Goal: Transaction & Acquisition: Download file/media

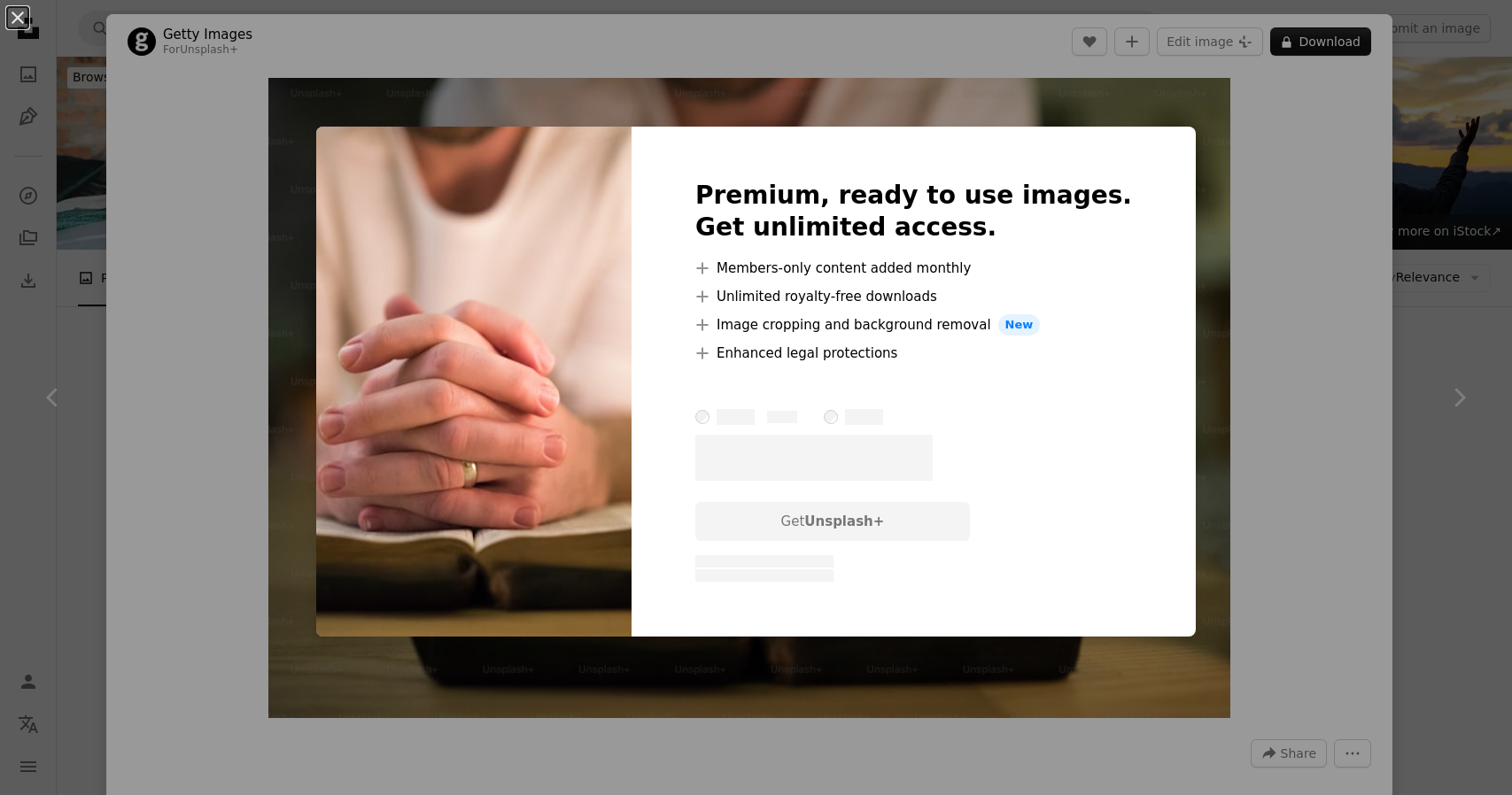
scroll to position [11159, 0]
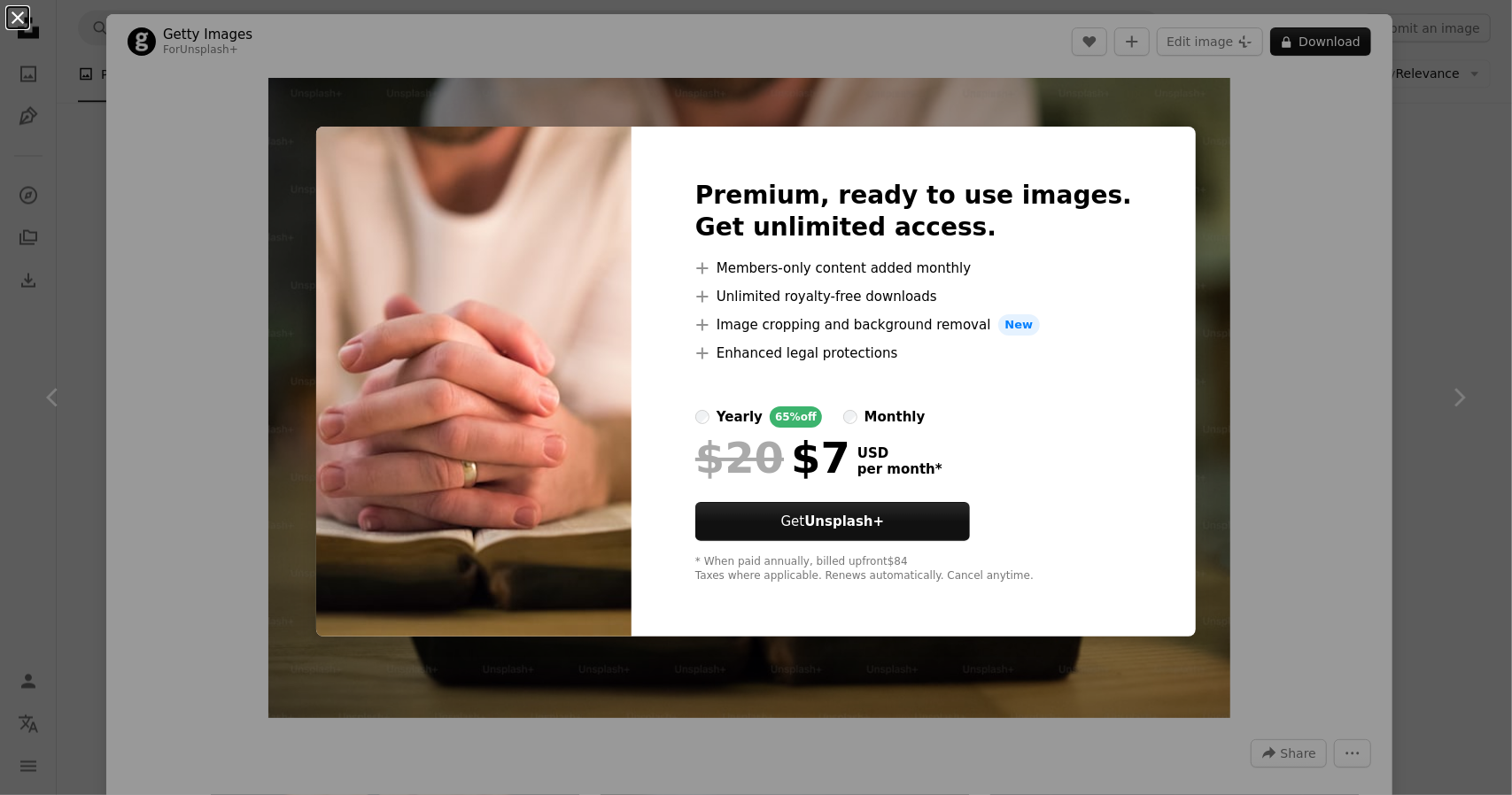
click at [9, 18] on button "An X shape" at bounding box center [18, 18] width 21 height 21
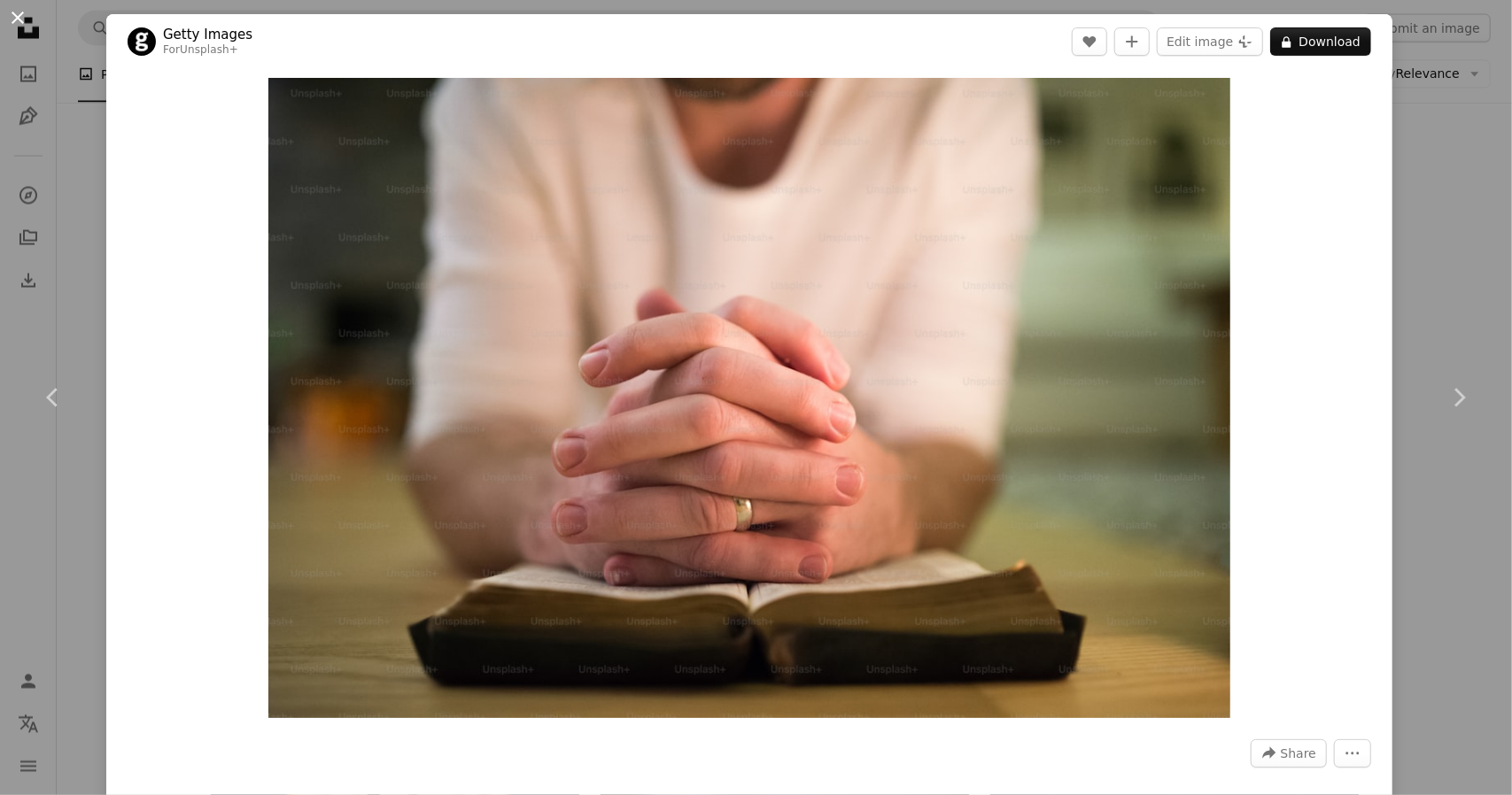
click at [18, 20] on button "An X shape" at bounding box center [18, 18] width 21 height 21
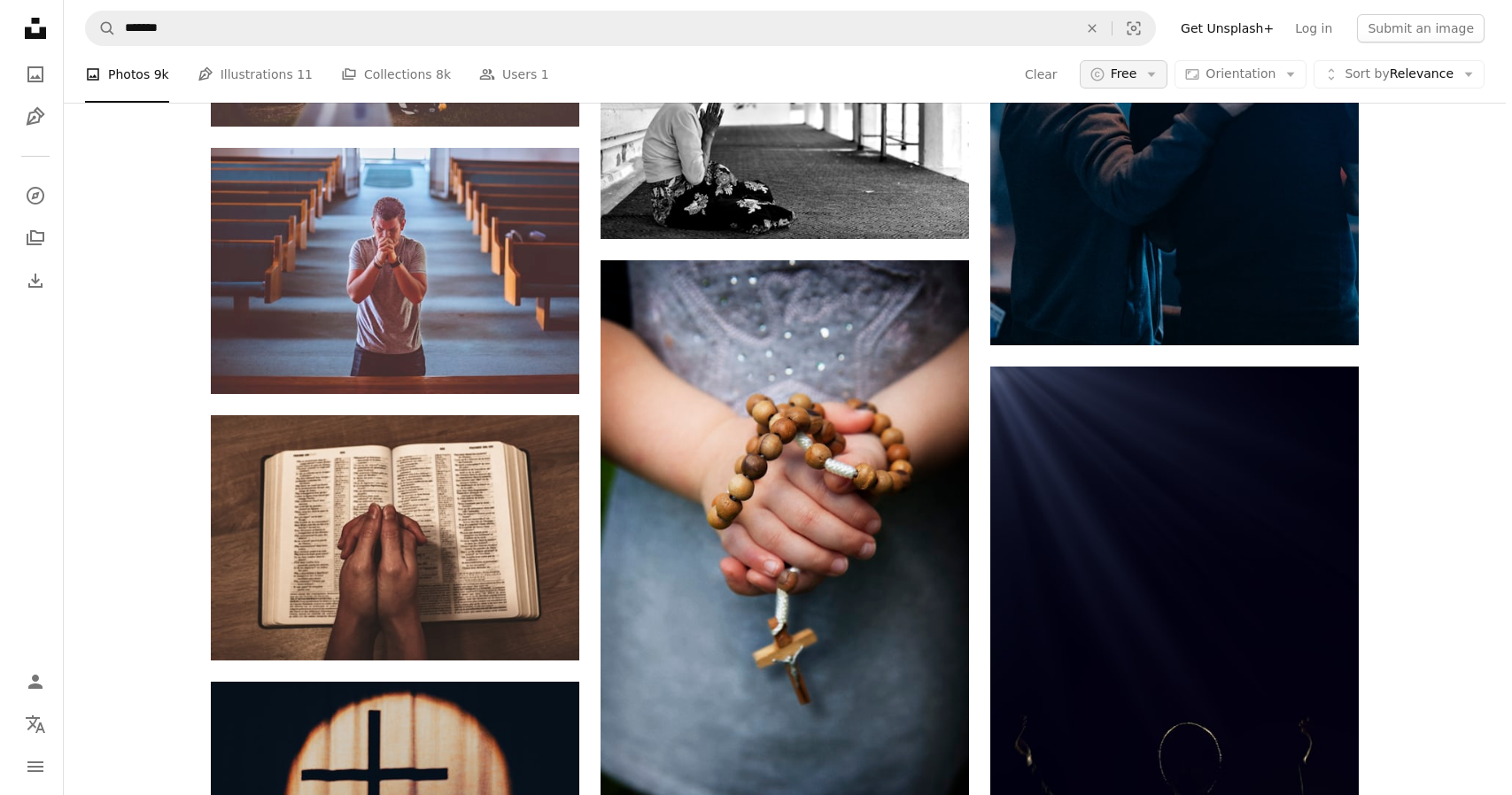
scroll to position [11159, 0]
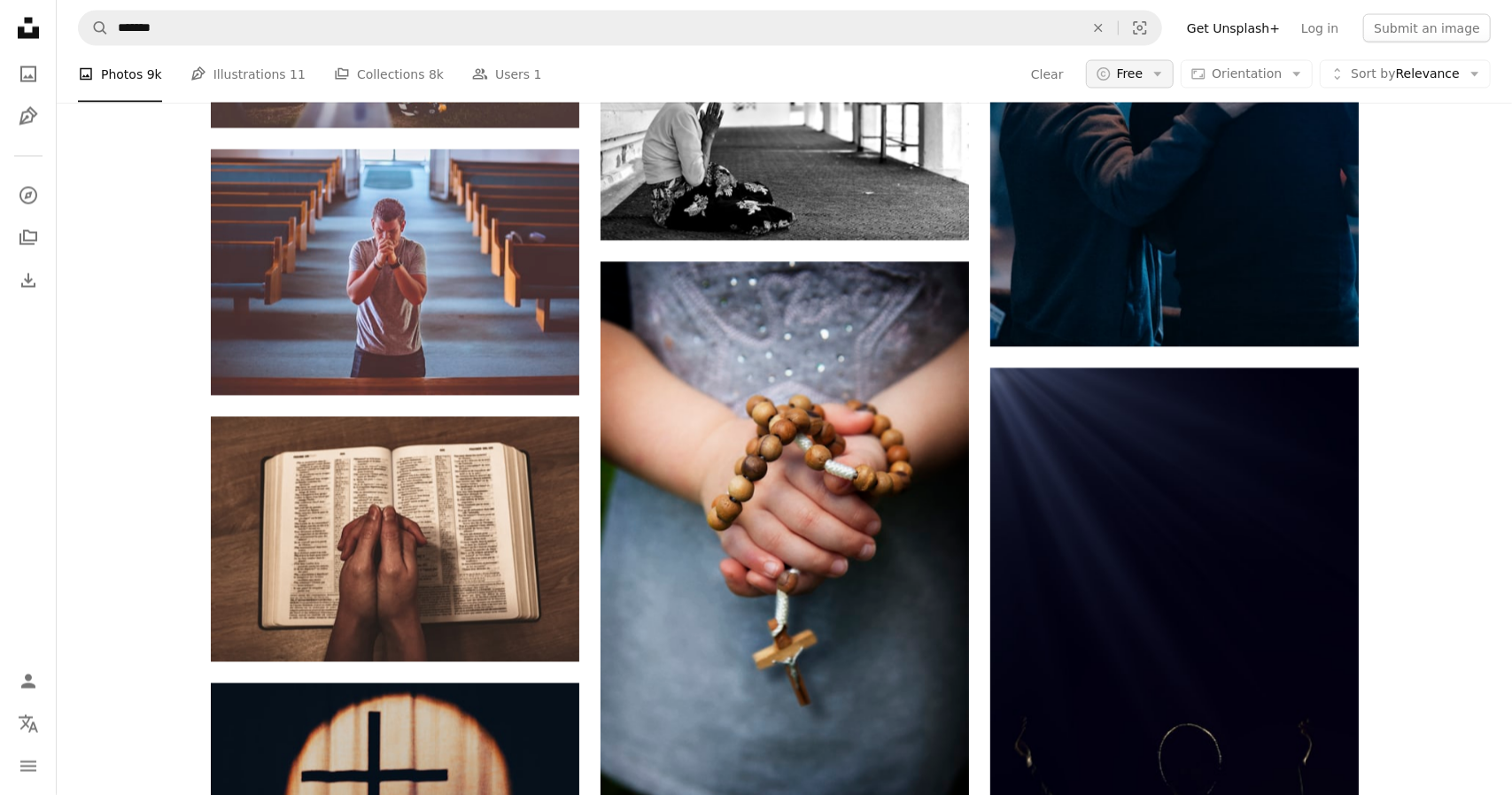
click at [1155, 79] on icon "Arrow down" at bounding box center [1157, 74] width 16 height 16
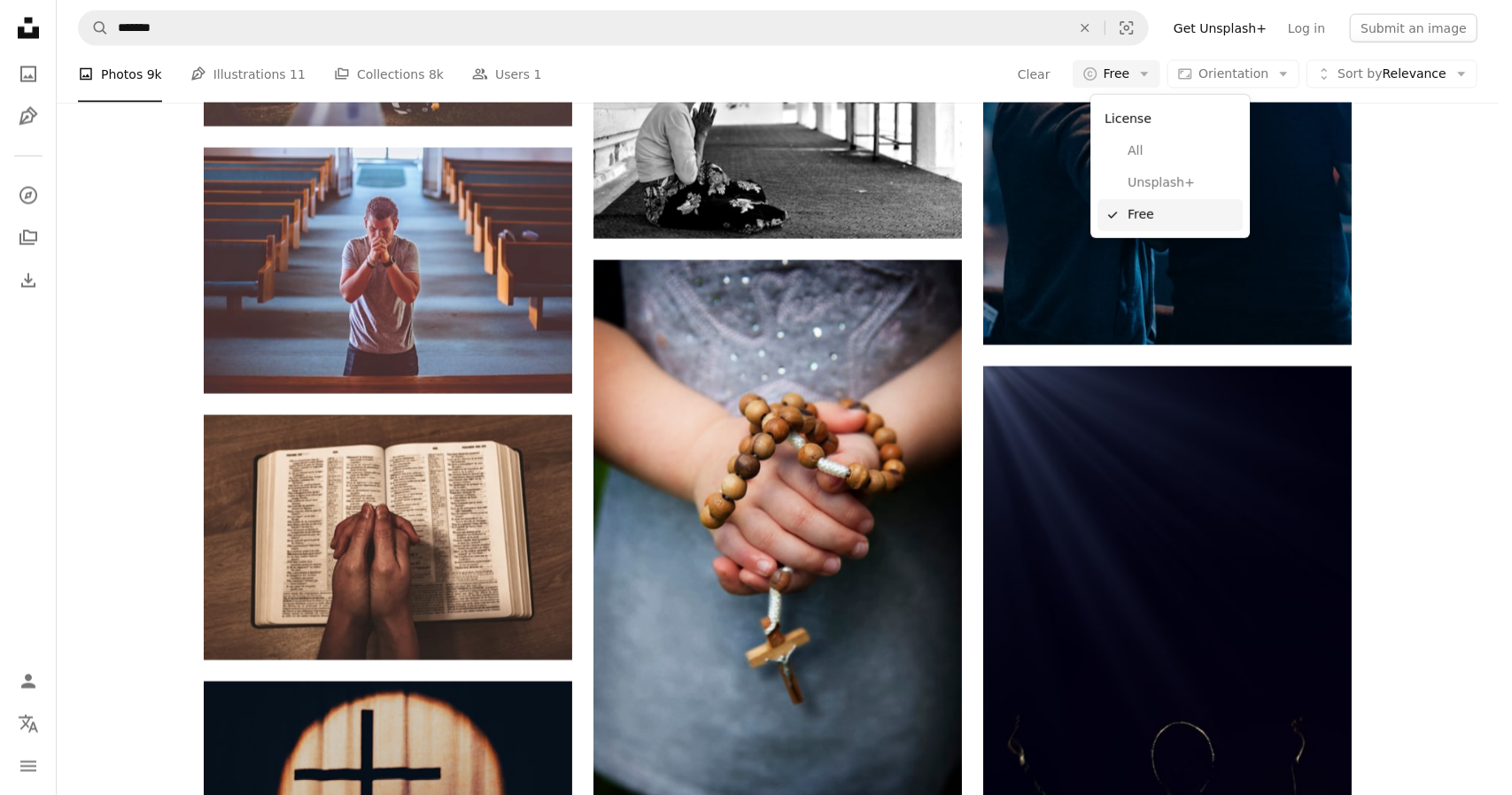
click at [1135, 214] on span "Free" at bounding box center [1181, 215] width 108 height 18
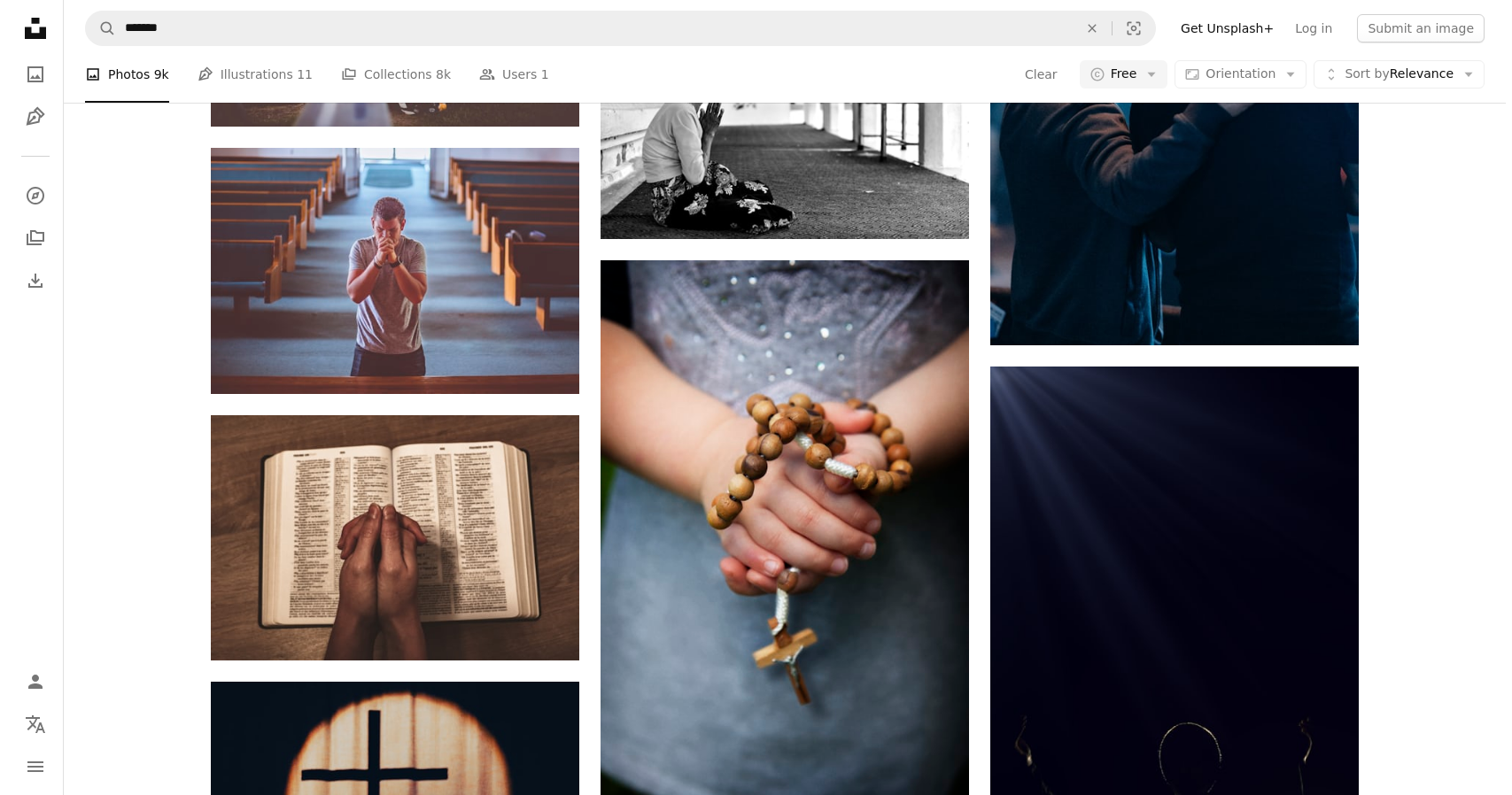
scroll to position [1151, 0]
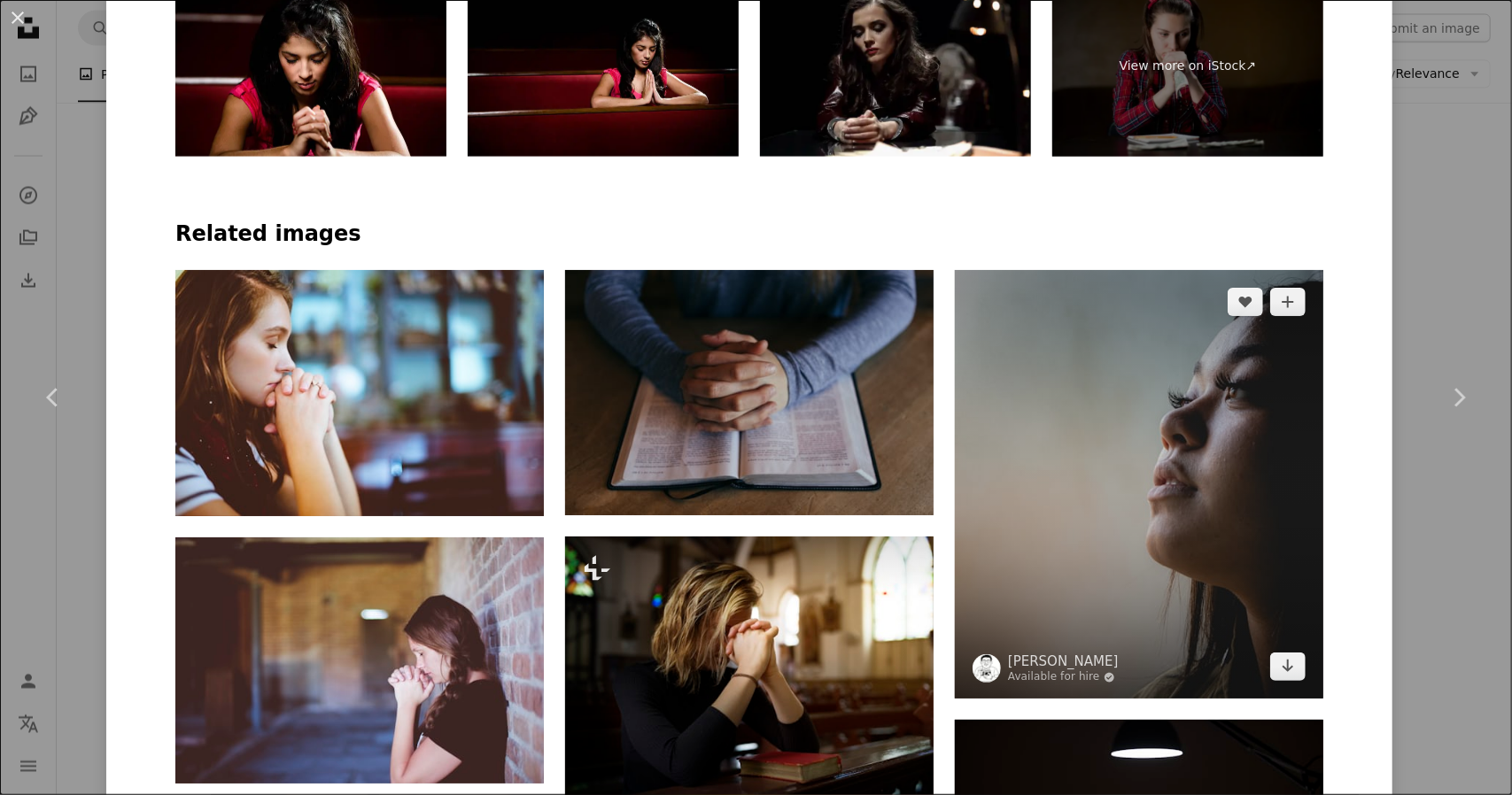
scroll to position [1240, 0]
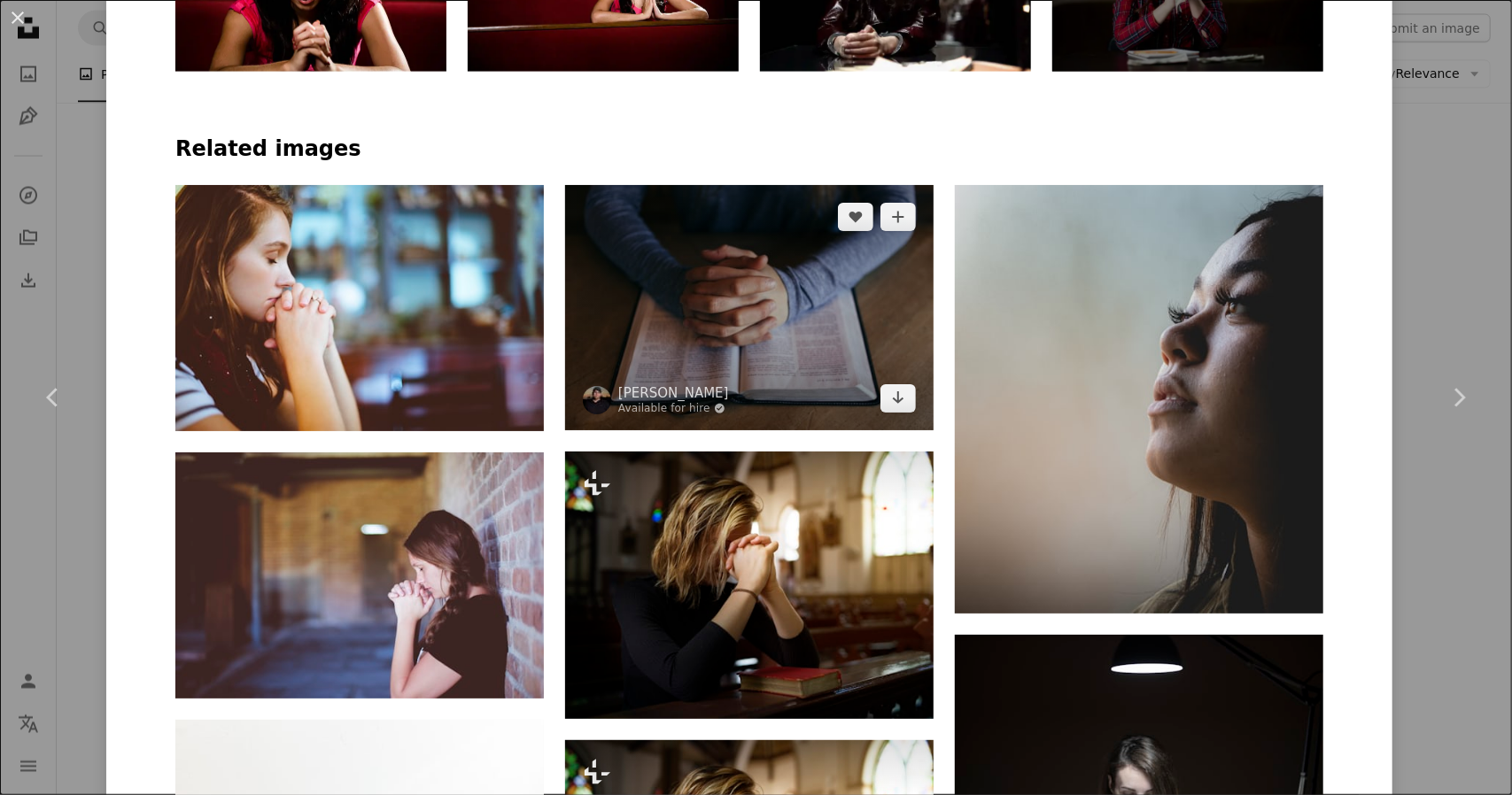
click at [699, 288] on img at bounding box center [749, 308] width 368 height 245
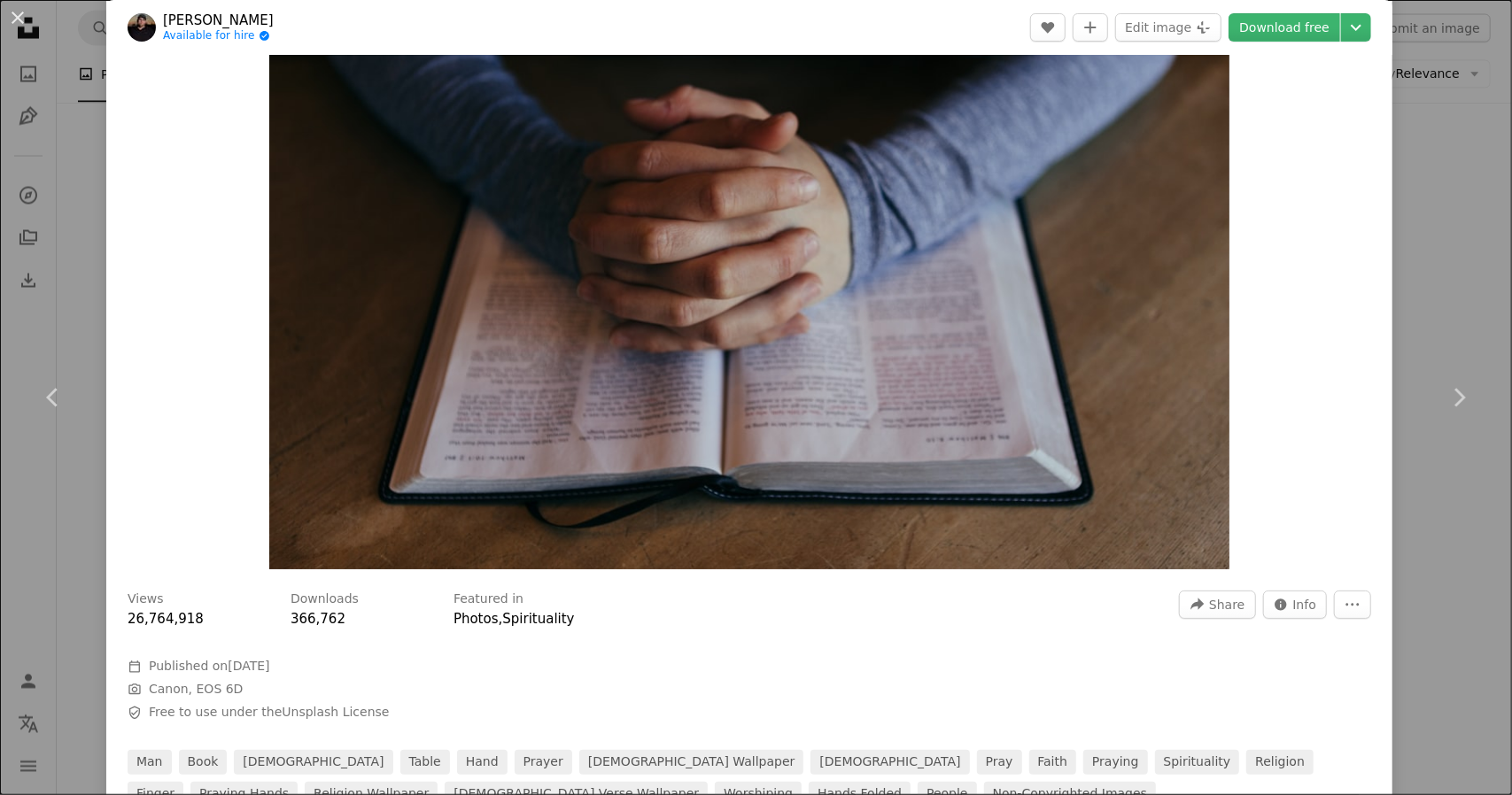
scroll to position [89, 0]
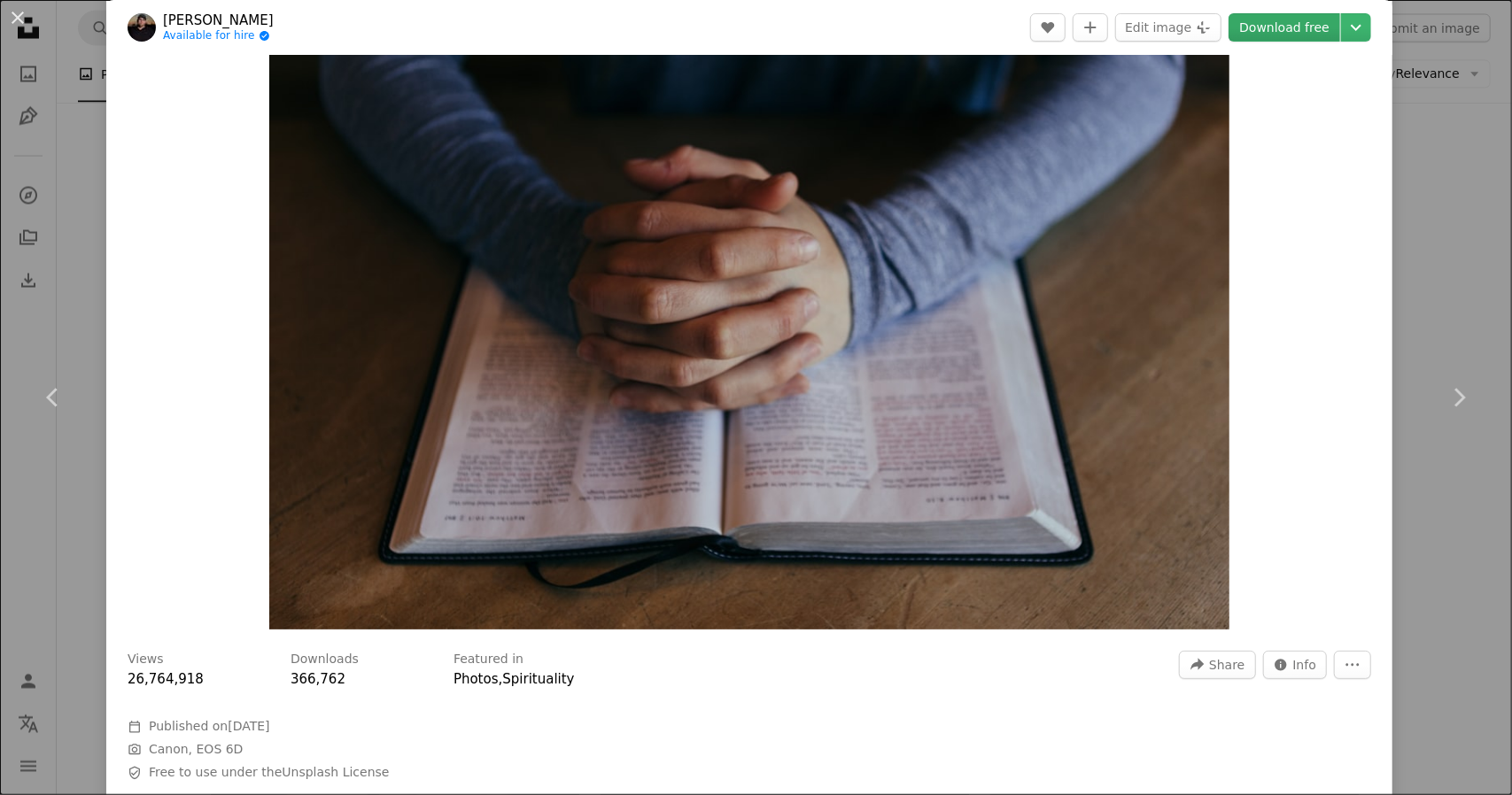
click at [1285, 33] on link "Download free" at bounding box center [1284, 27] width 111 height 28
